Goal: Navigation & Orientation: Find specific page/section

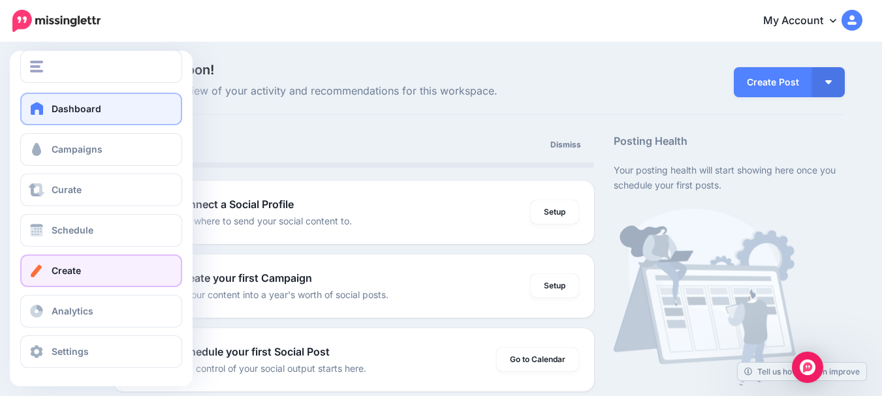
scroll to position [10, 0]
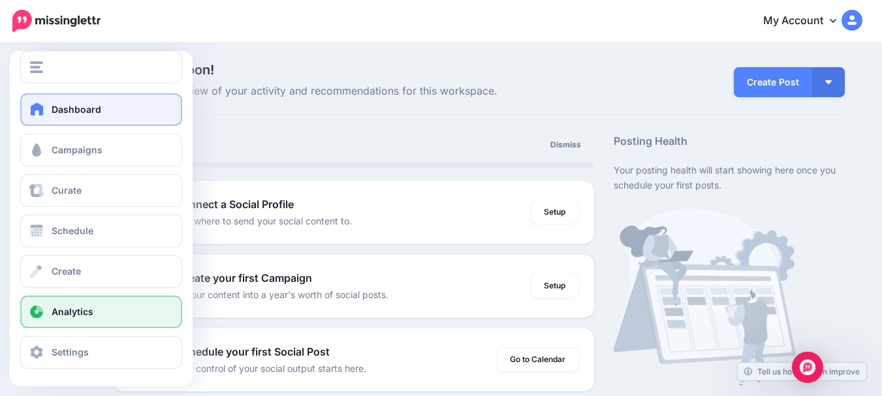
click at [87, 305] on link "Analytics" at bounding box center [101, 312] width 162 height 33
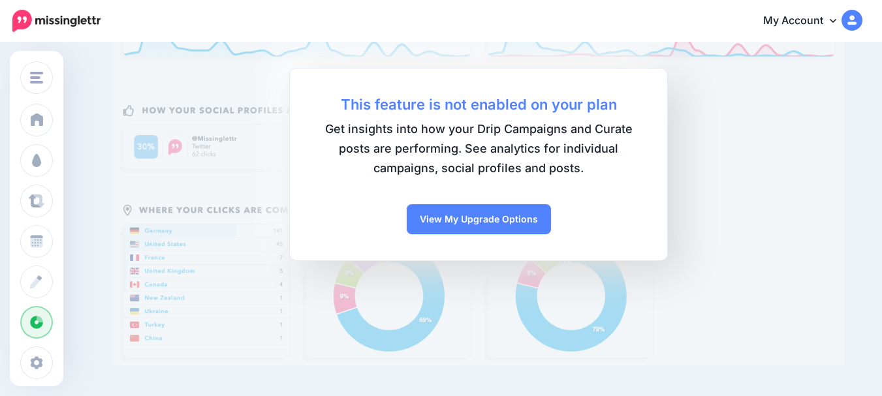
scroll to position [159, 0]
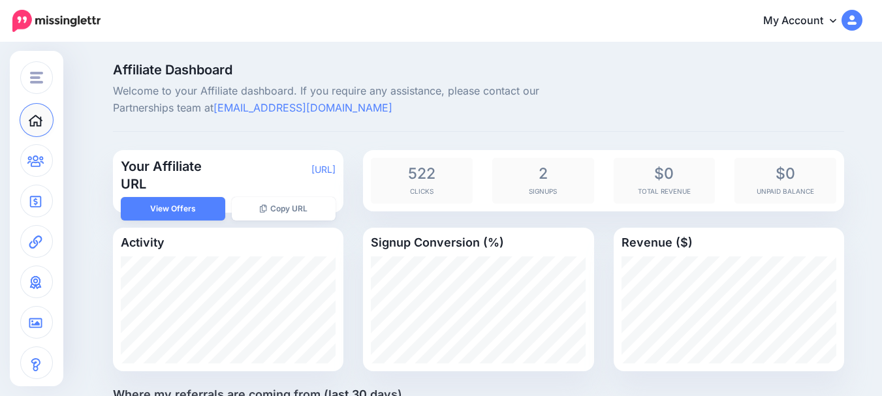
scroll to position [39, 0]
